Goal: Information Seeking & Learning: Stay updated

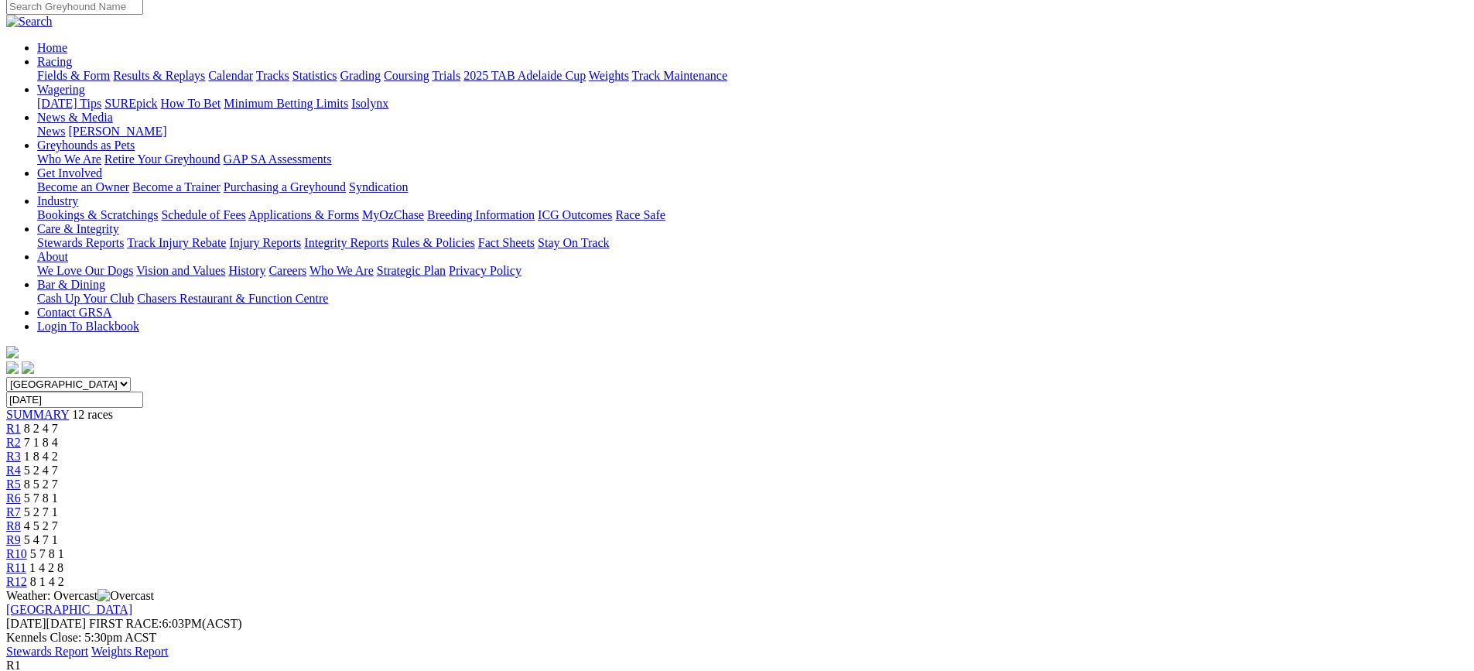
scroll to position [155, 0]
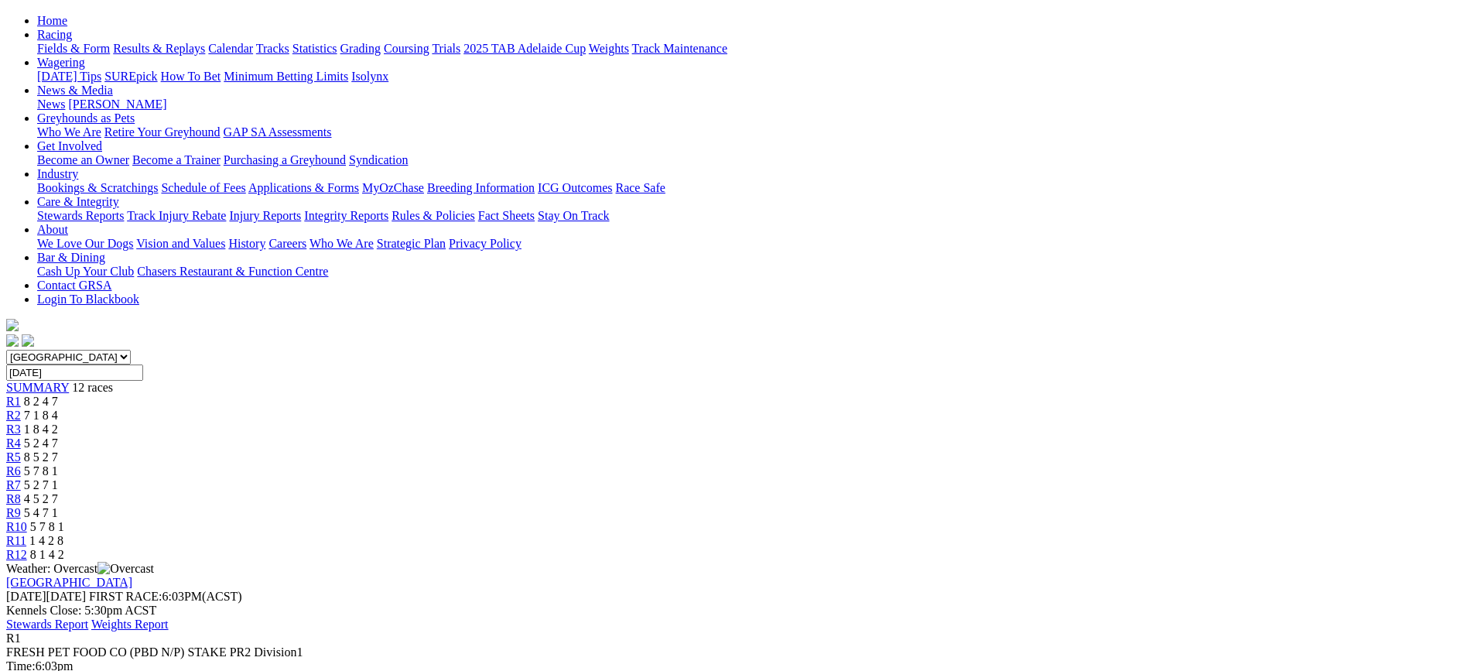
click at [58, 464] on span "5 7 8 1" at bounding box center [41, 470] width 34 height 13
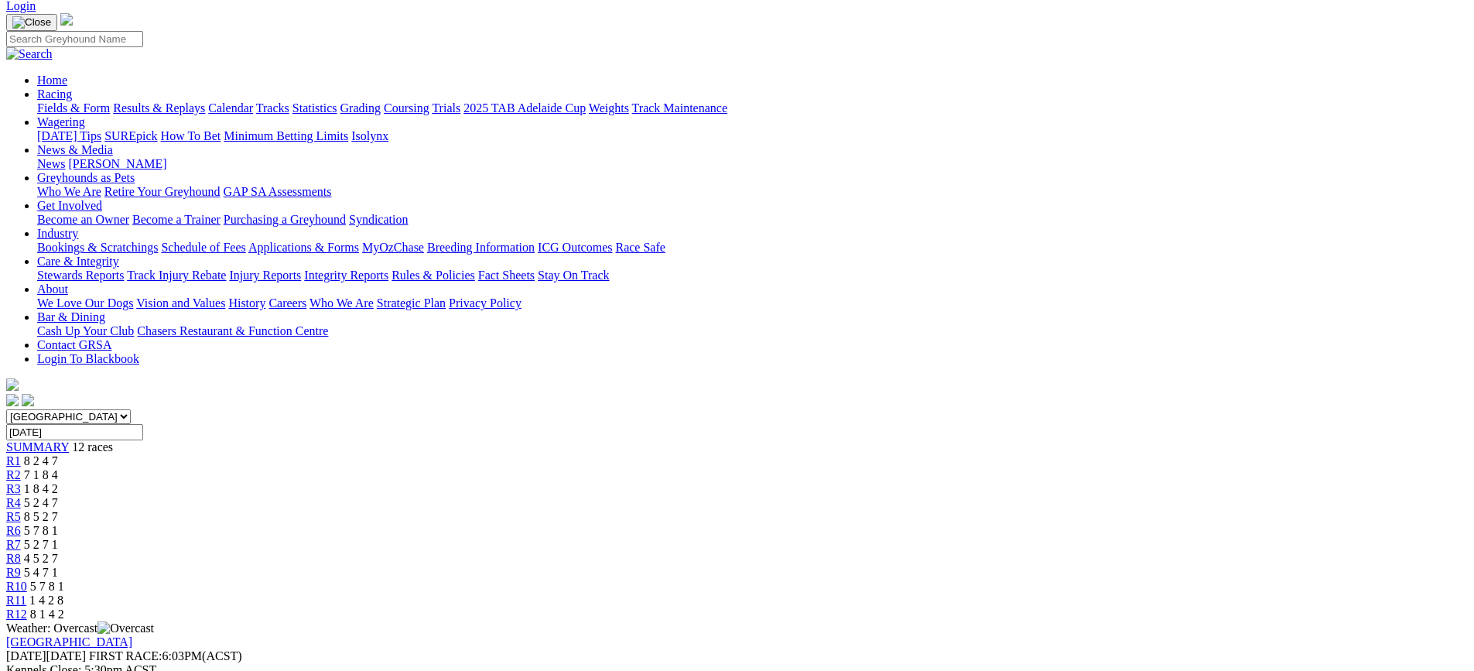
scroll to position [77, 0]
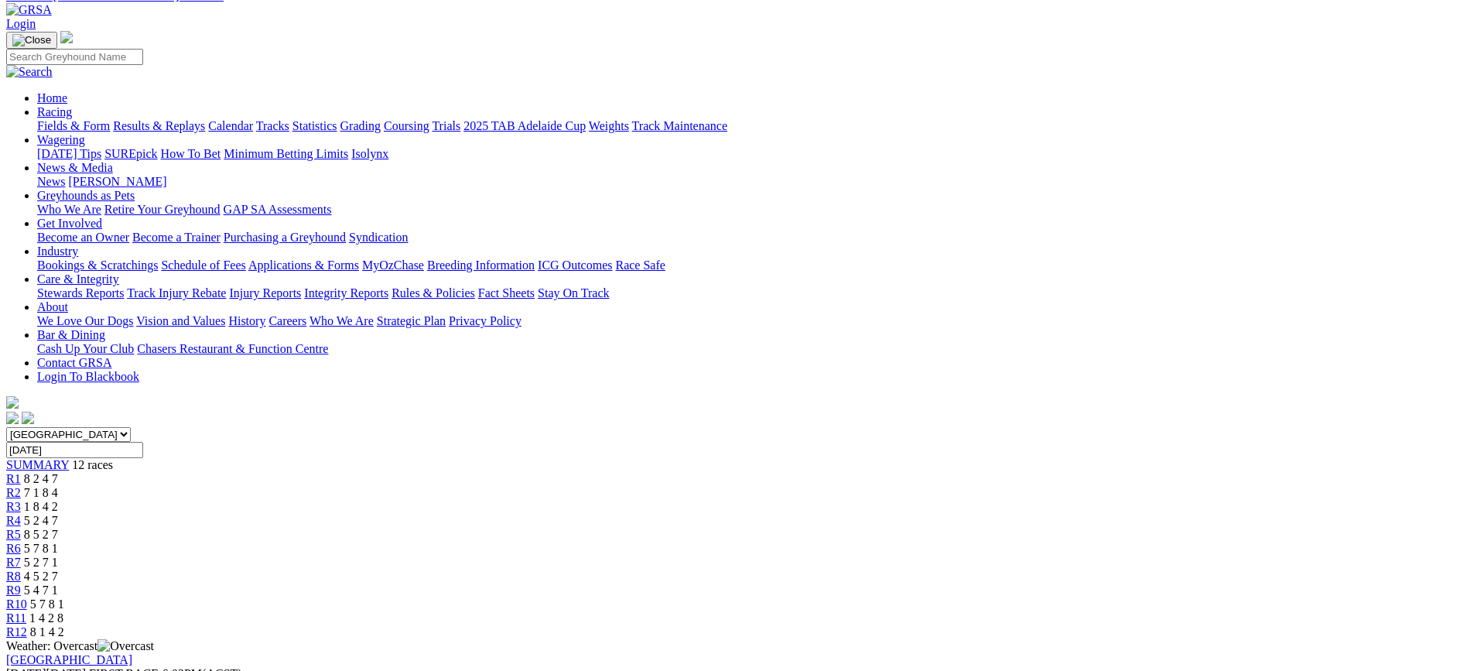
click at [58, 583] on span "5 4 7 1" at bounding box center [41, 589] width 34 height 13
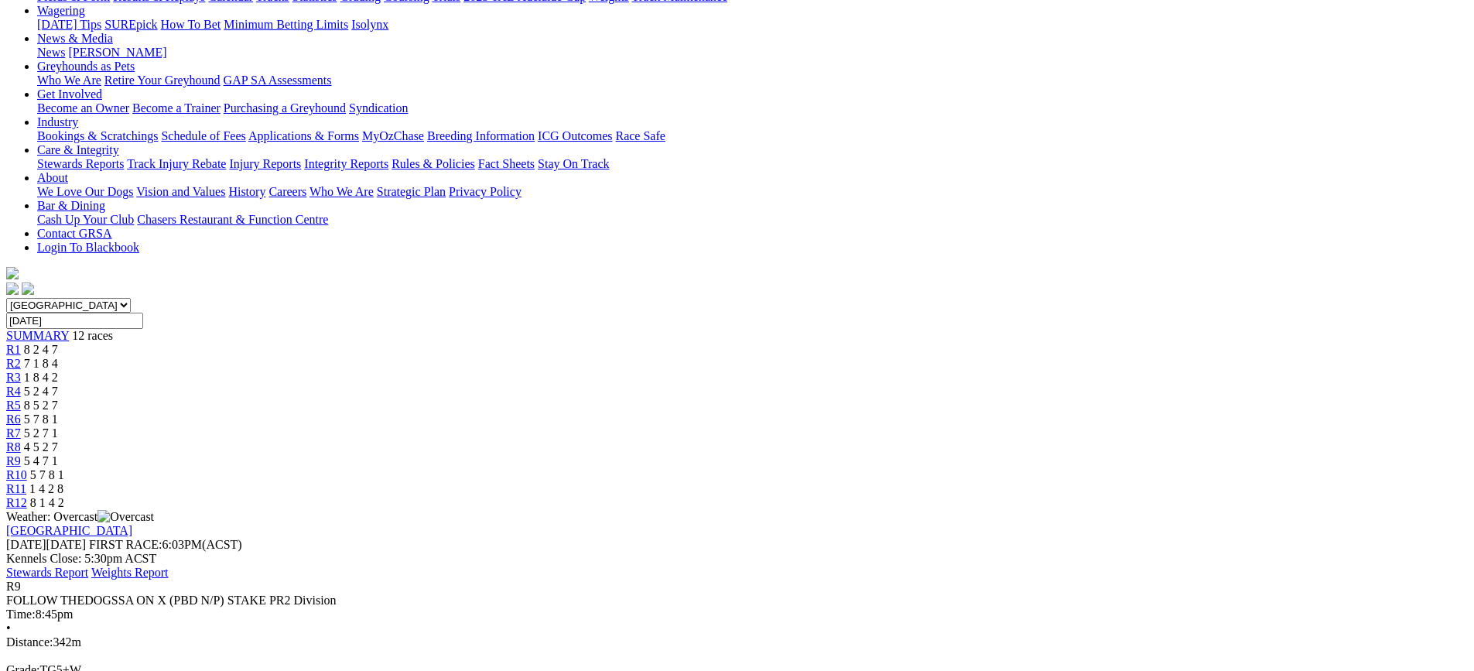
scroll to position [232, 0]
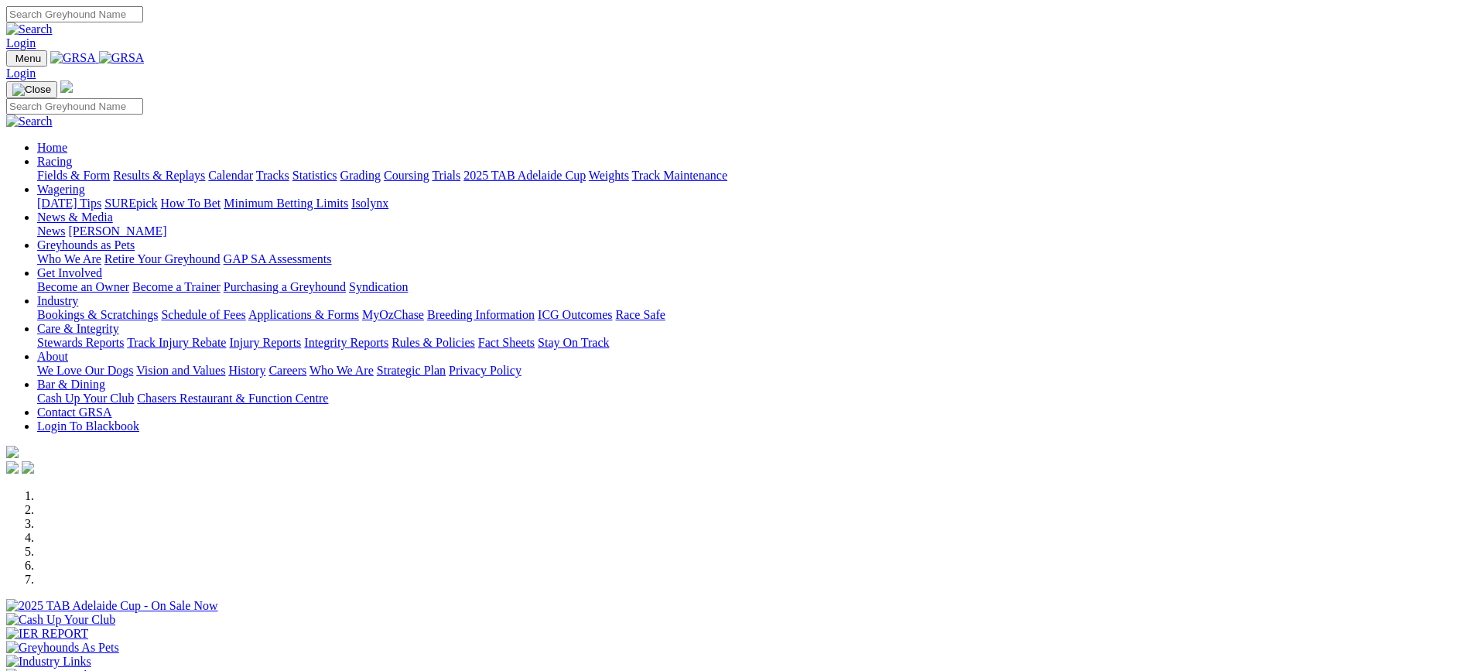
click at [119, 322] on link "Care & Integrity" at bounding box center [78, 328] width 82 height 13
click at [388, 336] on link "Integrity Reports" at bounding box center [346, 342] width 84 height 13
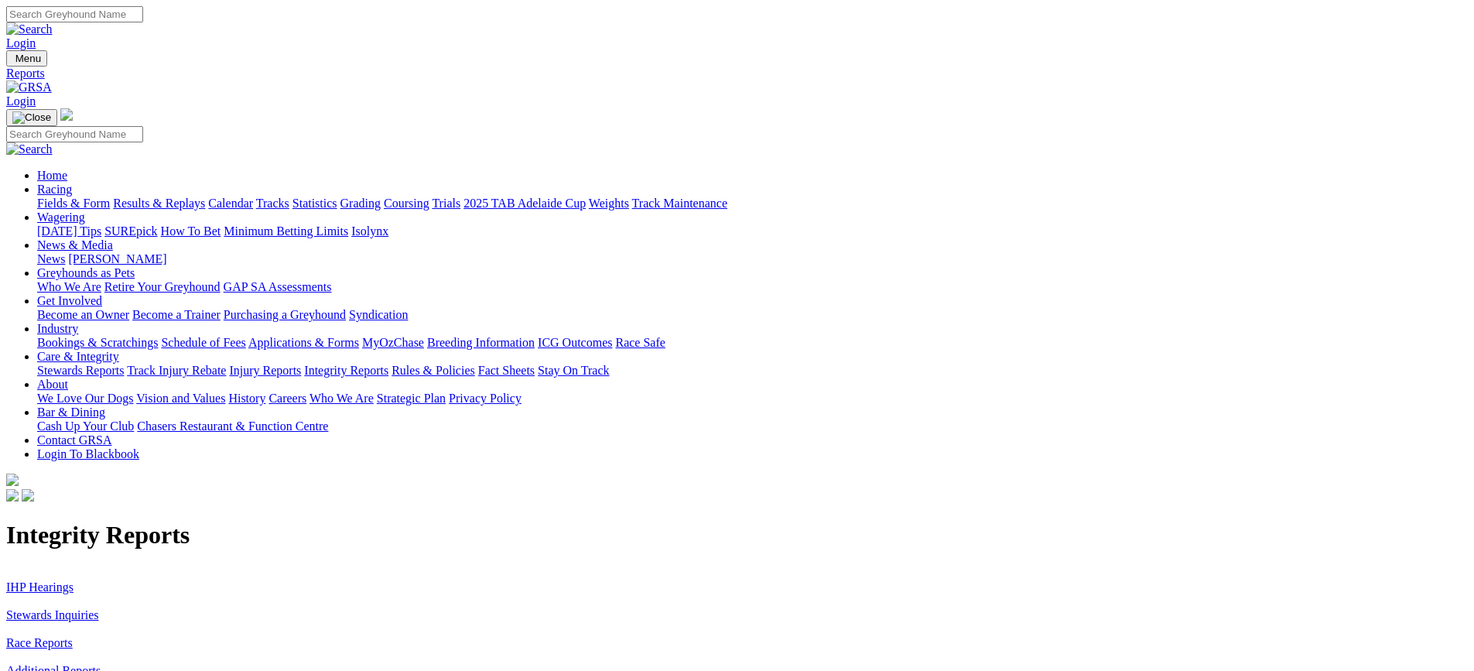
click at [74, 580] on link "IHP Hearings" at bounding box center [39, 586] width 67 height 13
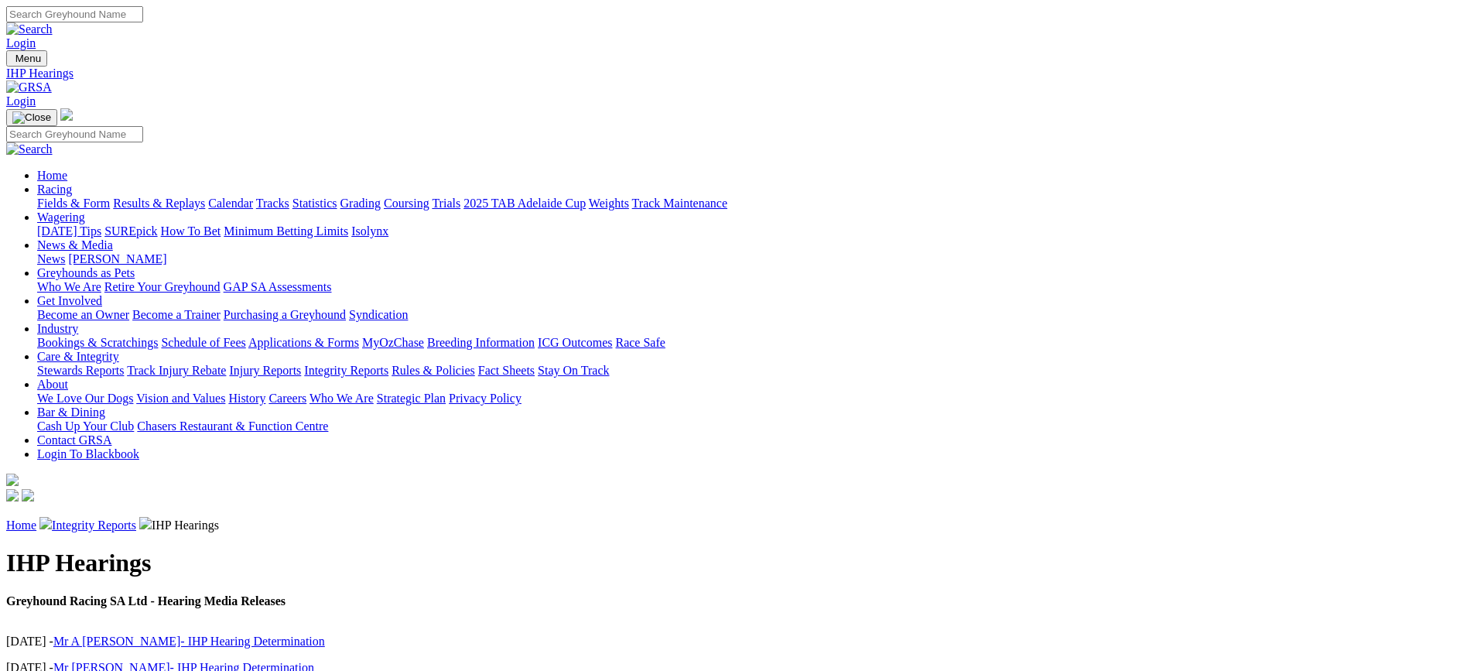
click at [388, 364] on link "Integrity Reports" at bounding box center [346, 370] width 84 height 13
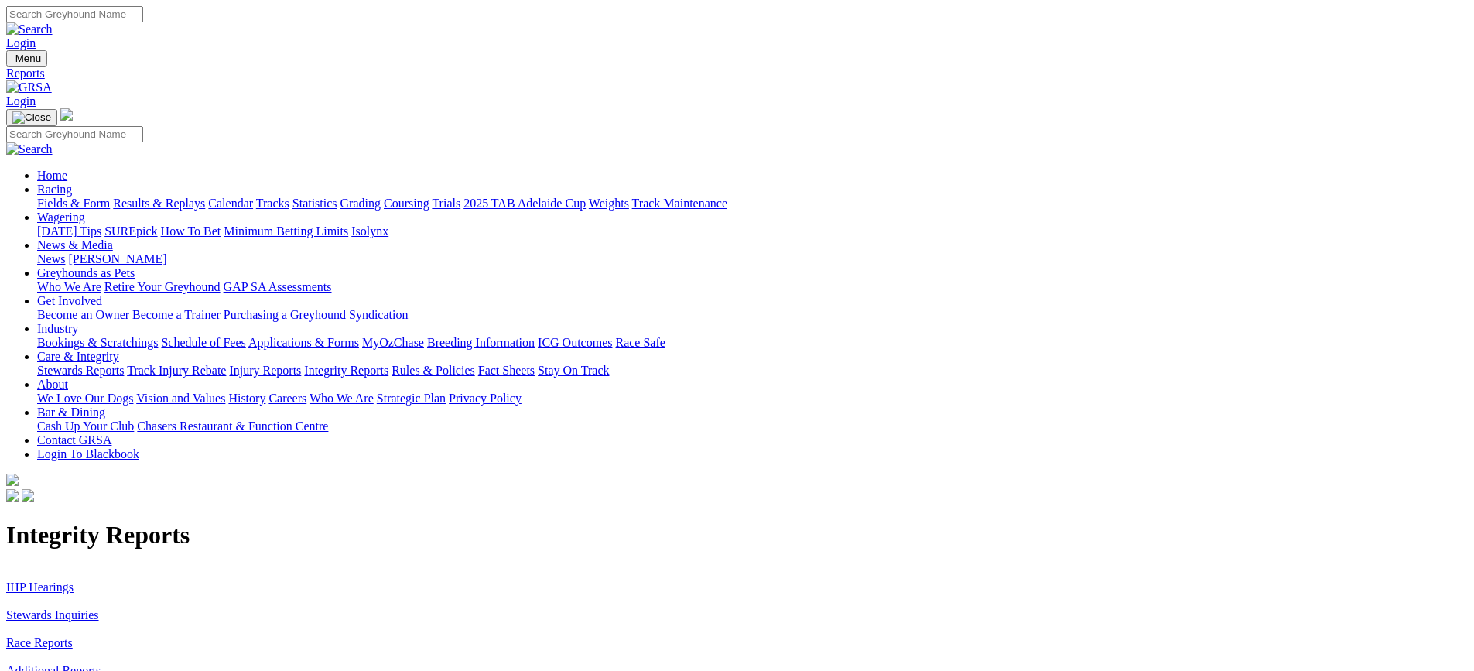
click at [99, 608] on link "Stewards Inquiries" at bounding box center [52, 614] width 93 height 13
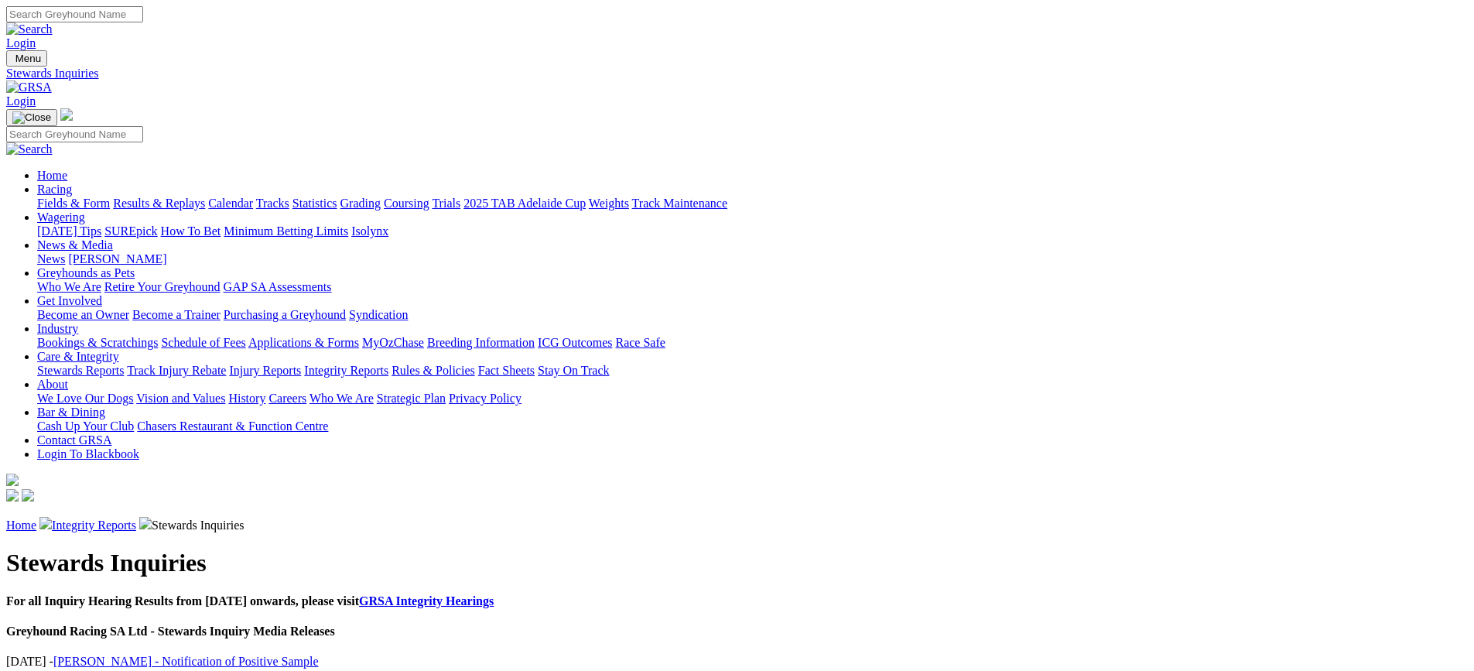
click at [319, 655] on link "Miss Di Wilson - Notification of Positive Sample" at bounding box center [185, 661] width 265 height 13
click at [494, 594] on link "GRSA Integrity Hearings" at bounding box center [426, 600] width 135 height 13
